Goal: Check status

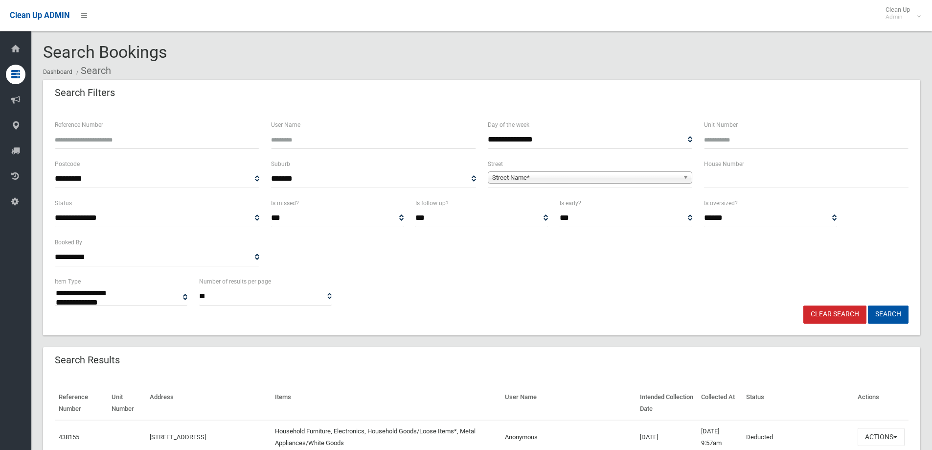
select select
click at [726, 177] on input "text" at bounding box center [806, 179] width 205 height 18
type input "**"
click at [498, 174] on link "Street Name*" at bounding box center [590, 177] width 205 height 12
type input "*****"
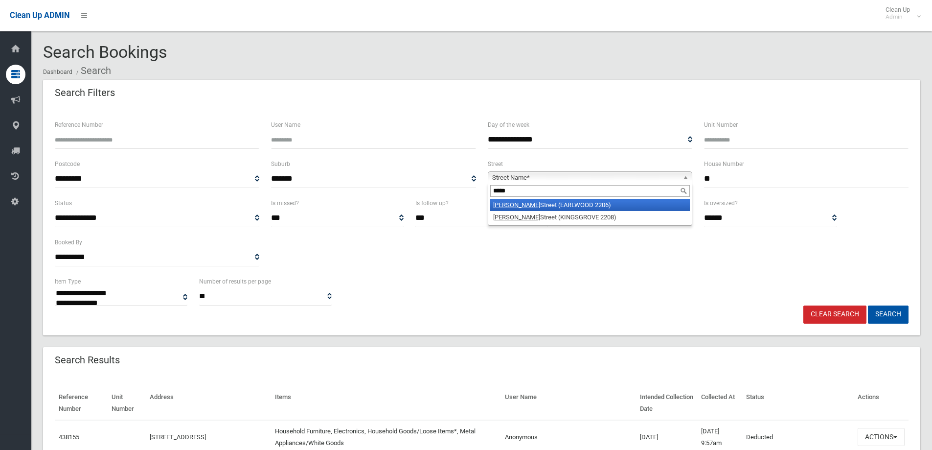
click at [533, 203] on li "[PERSON_NAME] Street (EARLWOOD 2206)" at bounding box center [590, 205] width 200 height 12
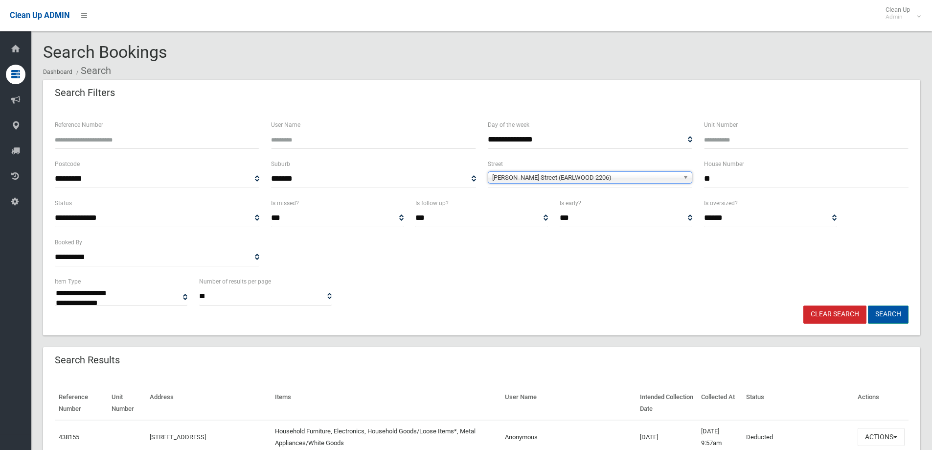
click at [890, 315] on button "Search" at bounding box center [888, 314] width 41 height 18
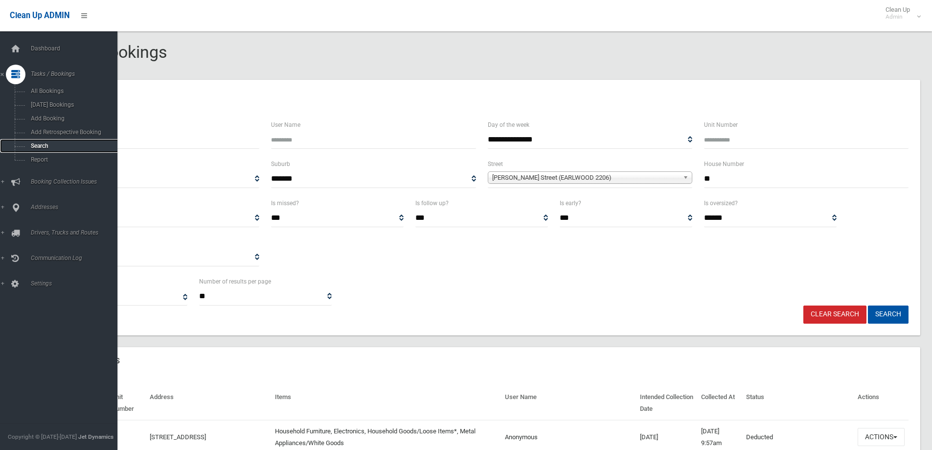
click at [40, 146] on span "Search" at bounding box center [72, 145] width 89 height 7
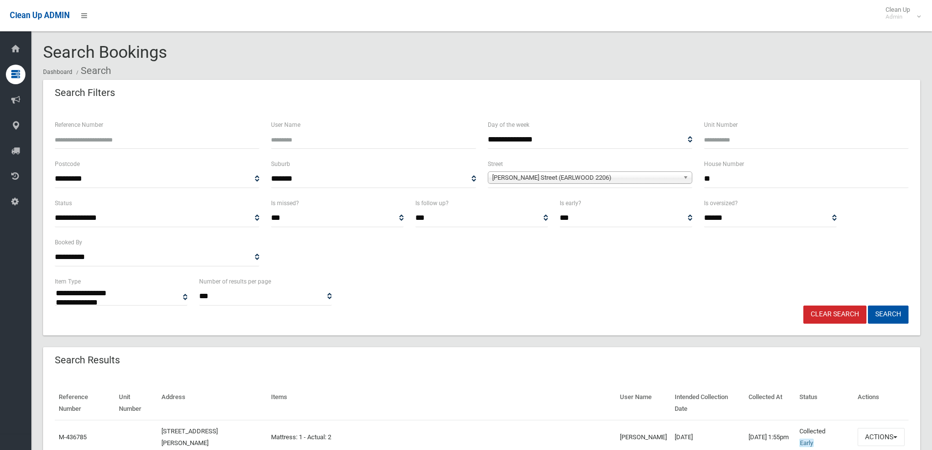
select select
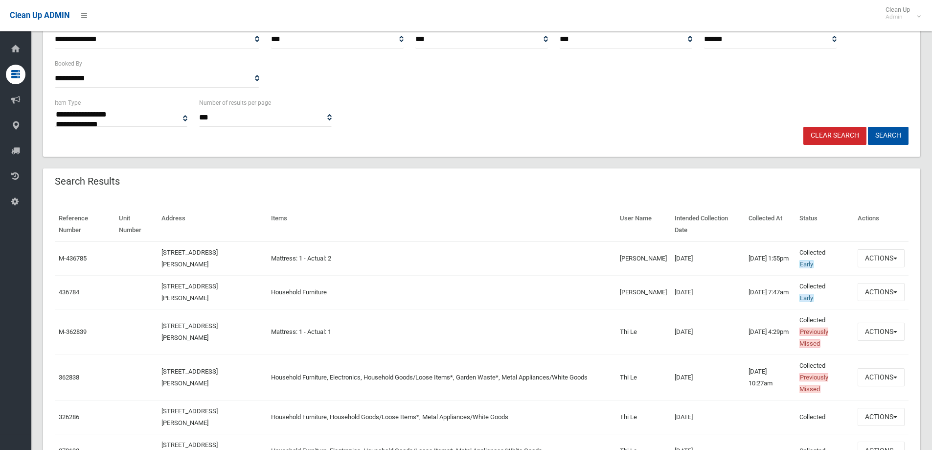
scroll to position [196, 0]
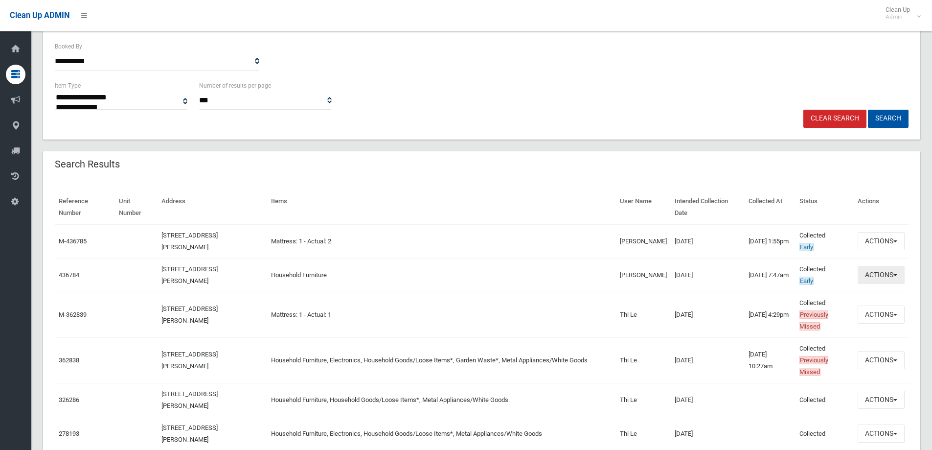
click at [881, 275] on button "Actions" at bounding box center [881, 275] width 47 height 18
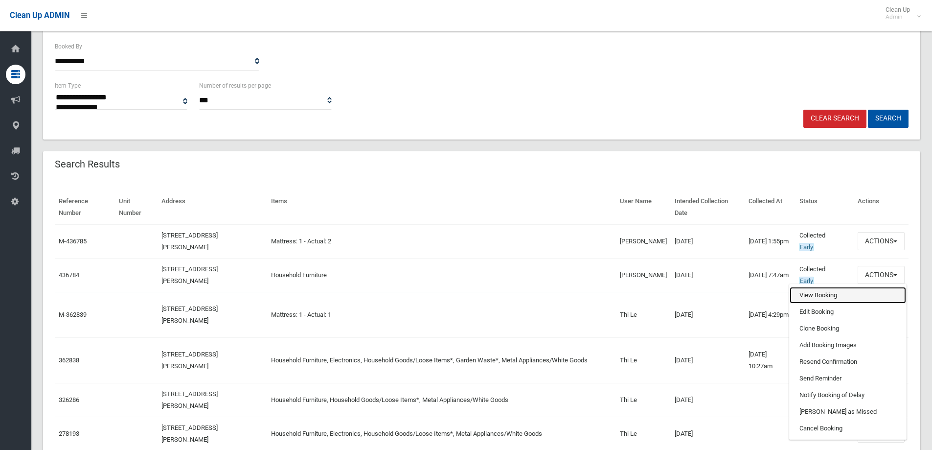
click at [806, 296] on link "View Booking" at bounding box center [848, 295] width 116 height 17
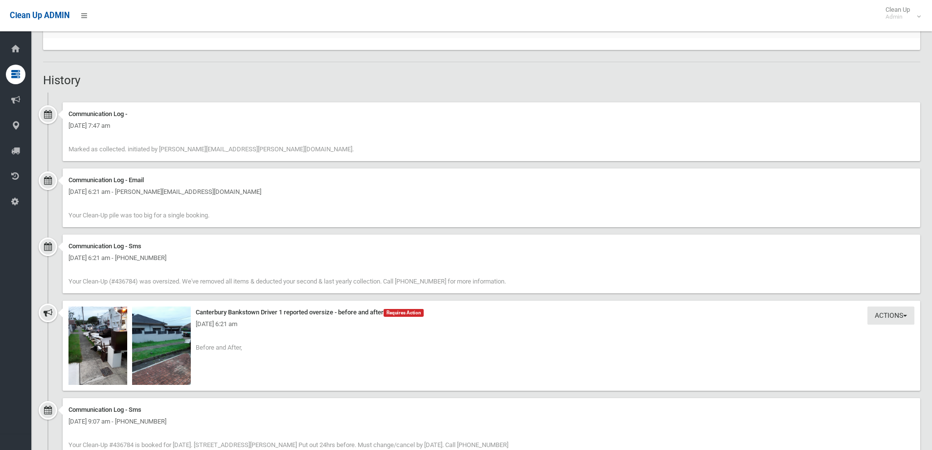
scroll to position [636, 0]
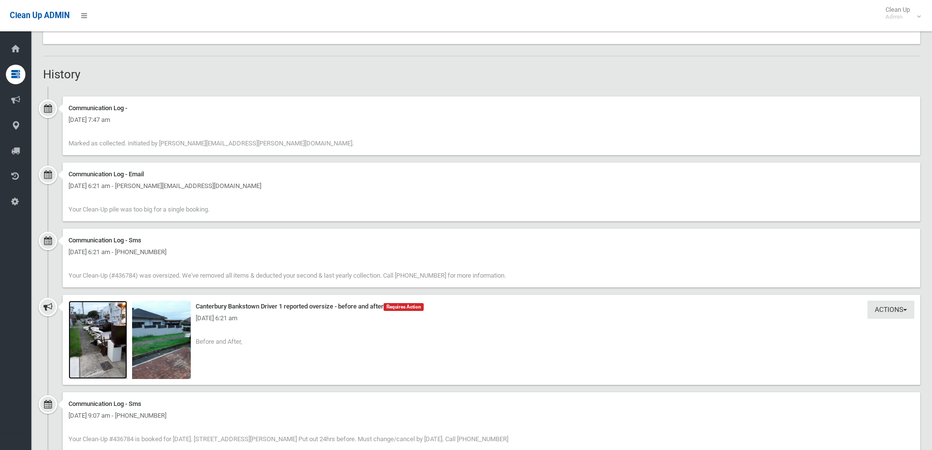
click at [98, 349] on img at bounding box center [97, 339] width 59 height 78
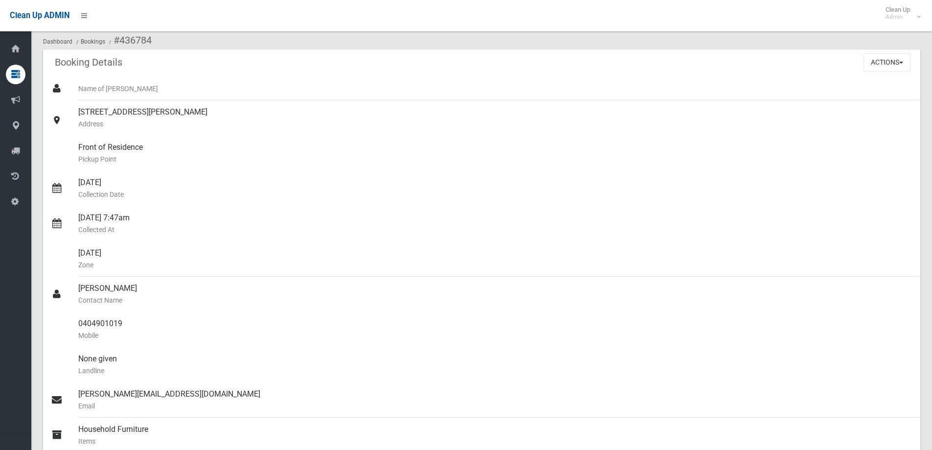
scroll to position [0, 0]
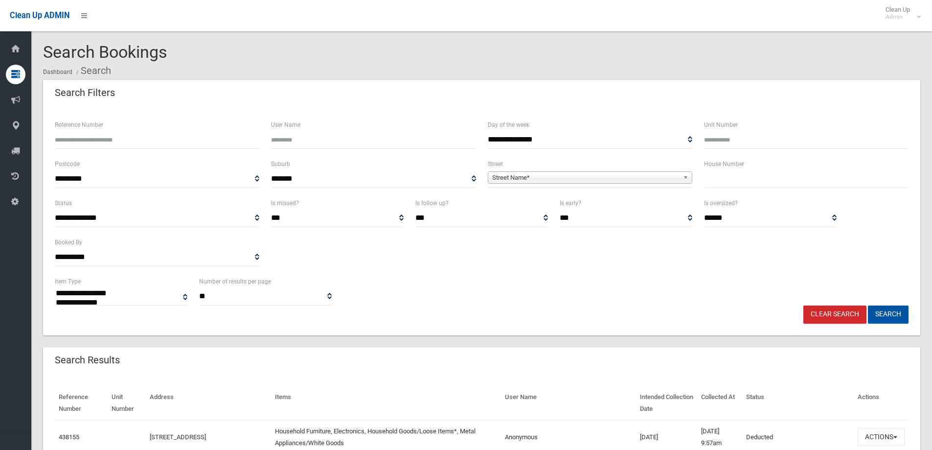
select select
